Goal: Transaction & Acquisition: Purchase product/service

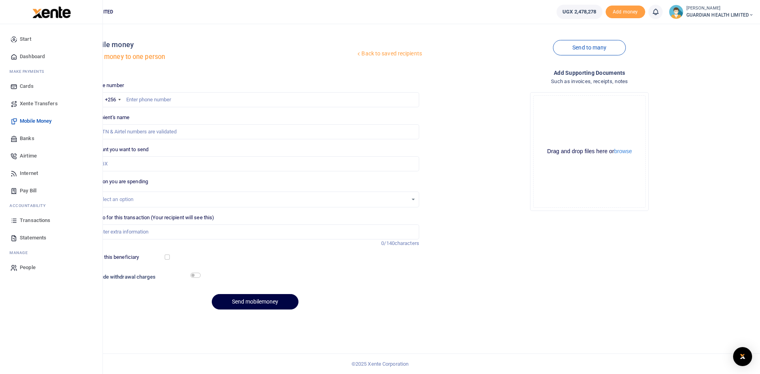
click at [29, 57] on span "Dashboard" at bounding box center [32, 57] width 25 height 8
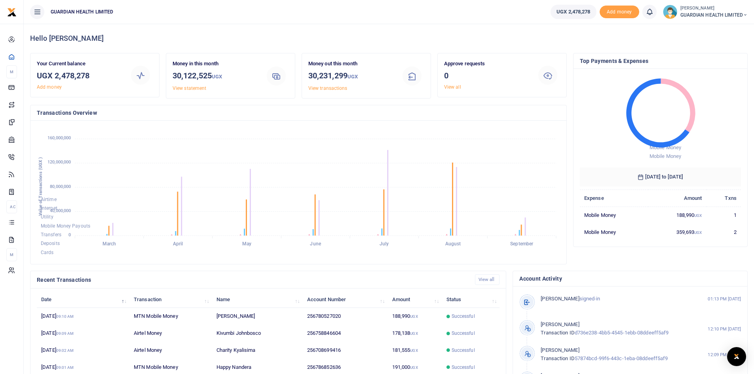
scroll to position [99, 0]
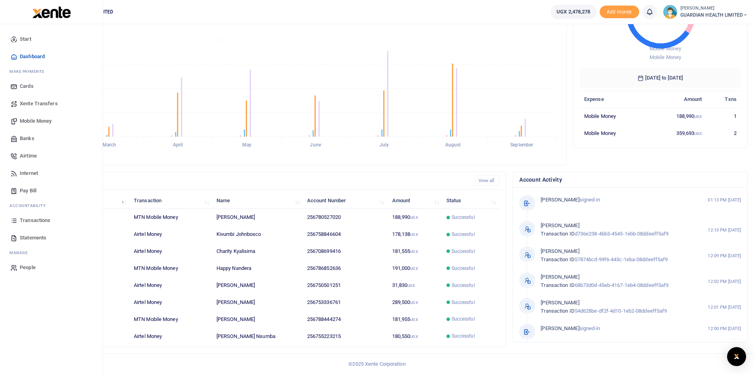
click at [43, 118] on span "Mobile Money" at bounding box center [36, 121] width 32 height 8
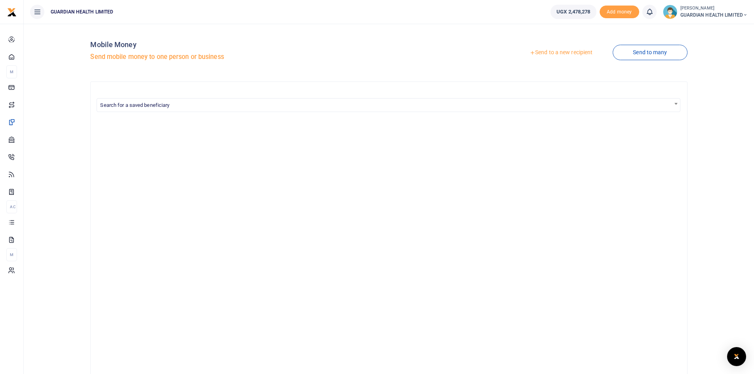
click at [556, 51] on link "Send to a new recipient" at bounding box center [561, 53] width 103 height 14
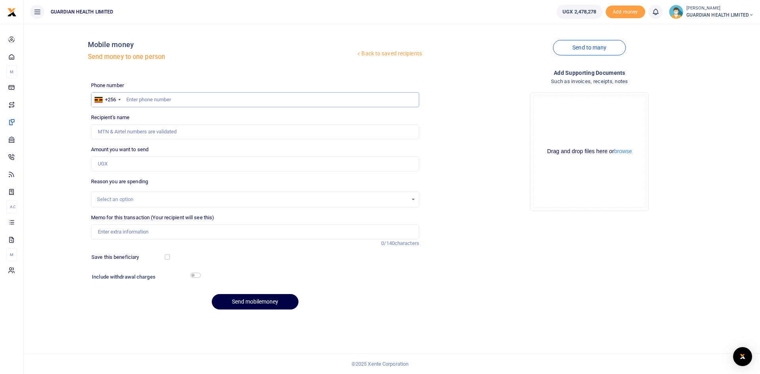
paste input "706739561"
click at [126, 99] on input "706739561" at bounding box center [255, 99] width 328 height 15
type input "706739561"
click at [120, 165] on input "Amount you want to send" at bounding box center [255, 163] width 328 height 15
type input "Joseph Kasekende"
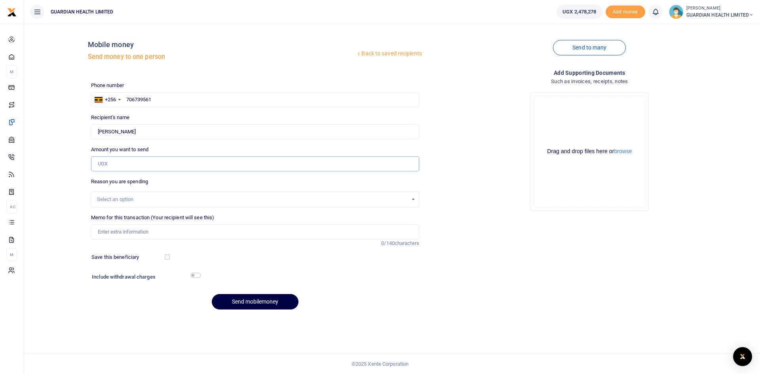
paste input "335,000"
click at [120, 199] on div "Select an option" at bounding box center [252, 200] width 311 height 8
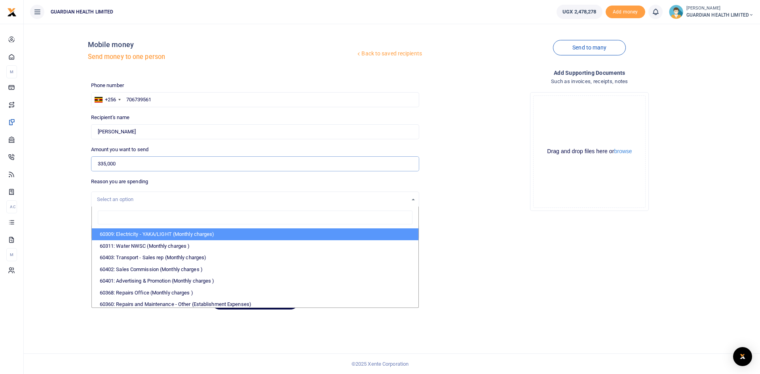
click at [111, 165] on input "335,000" at bounding box center [255, 163] width 328 height 15
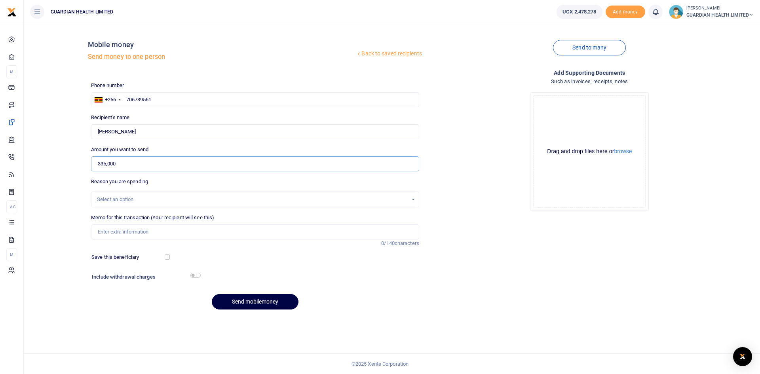
drag, startPoint x: 139, startPoint y: 163, endPoint x: 51, endPoint y: 158, distance: 87.7
click at [51, 158] on div "Back to saved recipients Mobile money Send money to one person Send to many Pho…" at bounding box center [392, 173] width 730 height 286
type input "335,000"
click at [131, 193] on div "Select an option" at bounding box center [255, 200] width 328 height 16
click at [127, 201] on div "Select an option" at bounding box center [252, 200] width 311 height 8
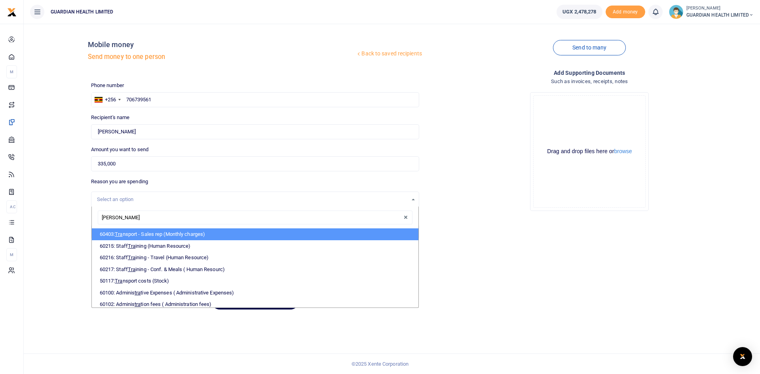
type input "trans"
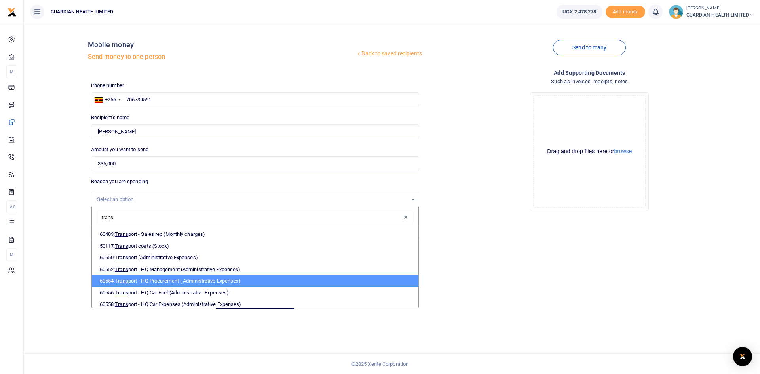
drag, startPoint x: 153, startPoint y: 278, endPoint x: 142, endPoint y: 256, distance: 24.3
click at [152, 278] on li "60554: Trans port - HQ Procurement ( Administrative Expenses)" at bounding box center [255, 281] width 327 height 12
select select "5424"
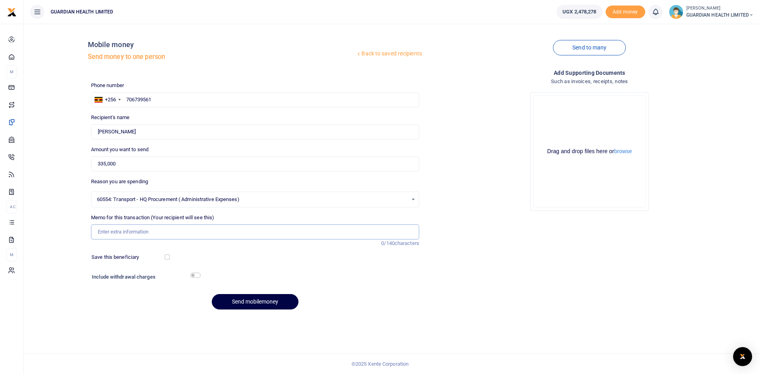
click at [128, 231] on input "Memo for this transaction (Your recipient will see this)" at bounding box center [255, 232] width 328 height 15
type input "Gulu and Mbale stock delivery"
click at [168, 256] on input "checkbox" at bounding box center [167, 257] width 5 height 5
checkbox input "true"
click at [197, 276] on input "checkbox" at bounding box center [195, 275] width 10 height 5
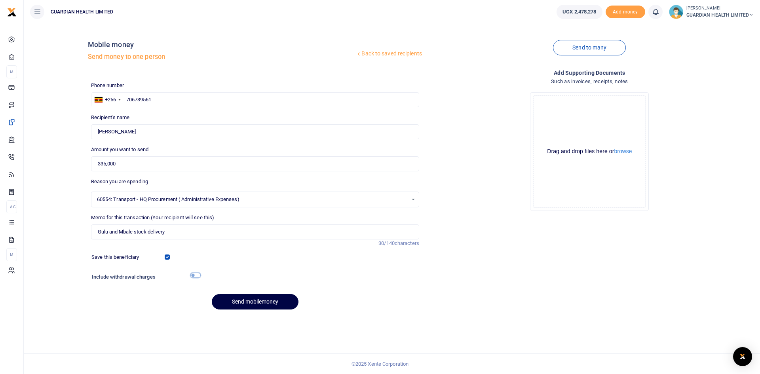
checkbox input "true"
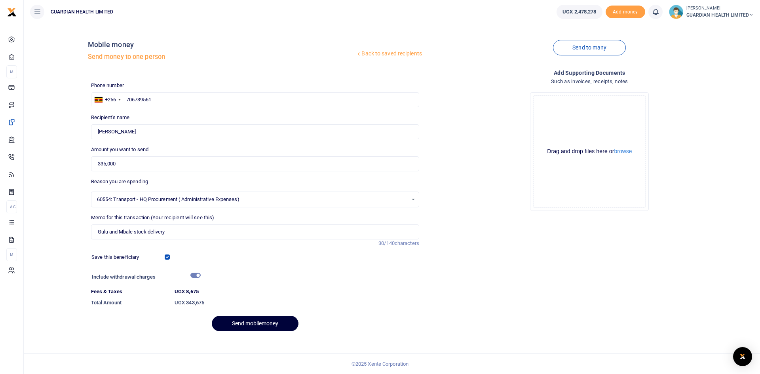
click at [257, 322] on button "Send mobilemoney" at bounding box center [255, 323] width 87 height 15
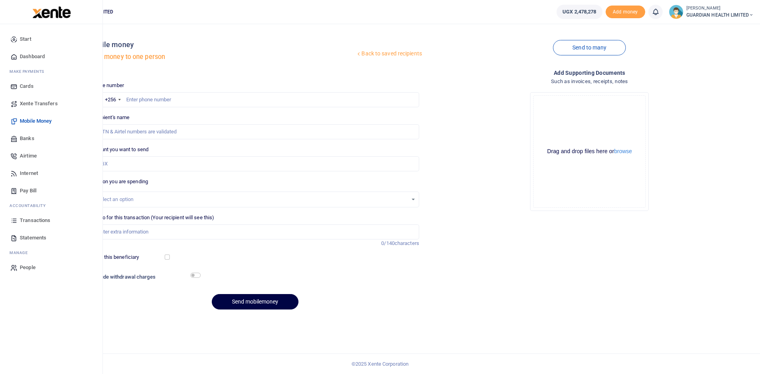
click at [34, 56] on span "Dashboard" at bounding box center [32, 57] width 25 height 8
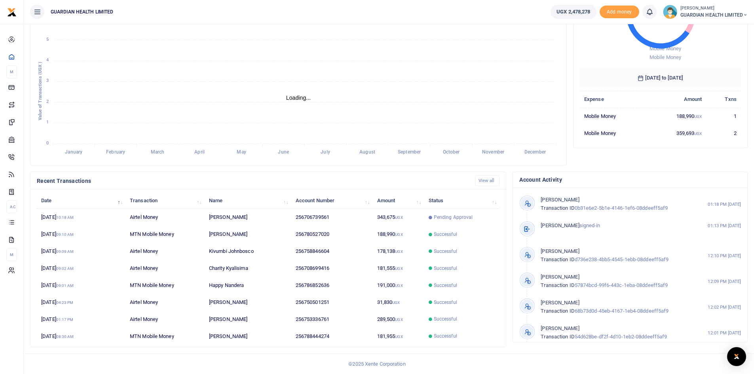
scroll to position [6, 6]
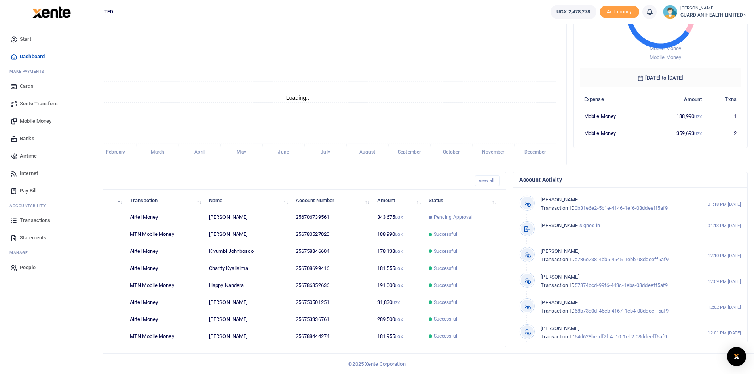
click at [43, 217] on span "Transactions" at bounding box center [35, 221] width 30 height 8
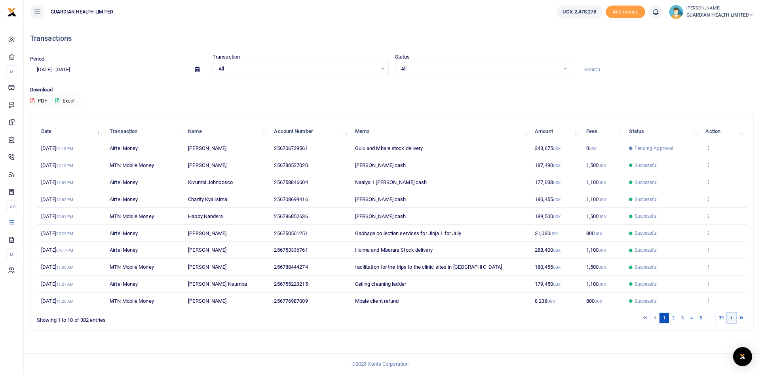
click at [731, 318] on icon at bounding box center [732, 318] width 2 height 4
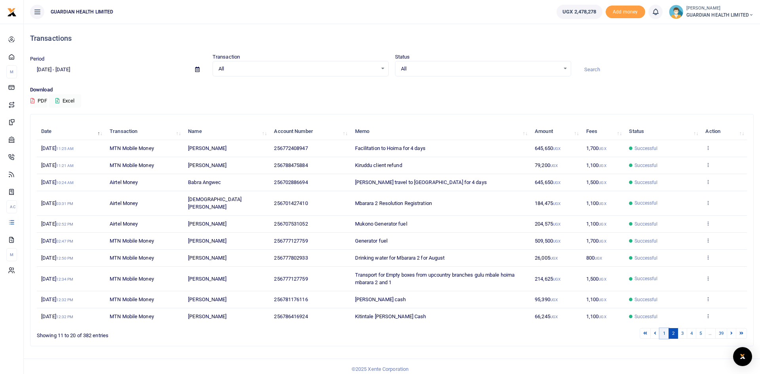
click at [665, 328] on link "1" at bounding box center [665, 333] width 10 height 11
